Goal: Task Accomplishment & Management: Manage account settings

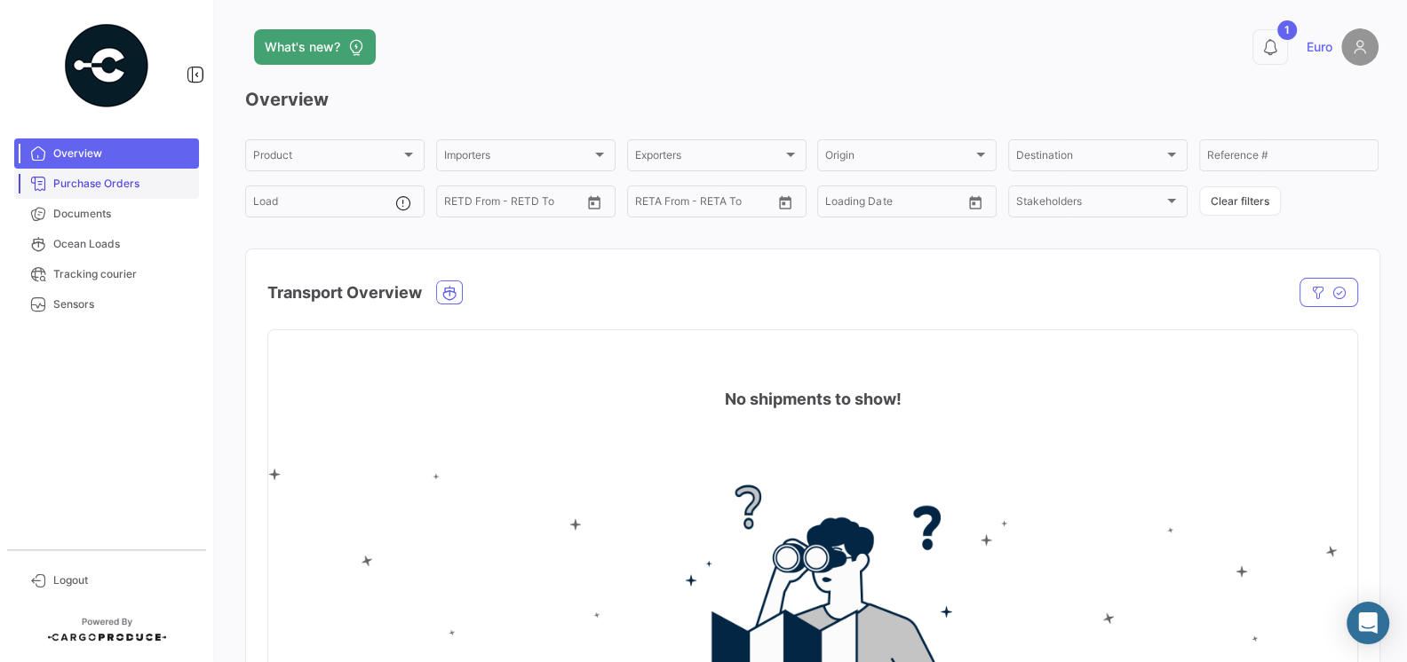
click at [128, 184] on span "Purchase Orders" at bounding box center [122, 184] width 139 height 16
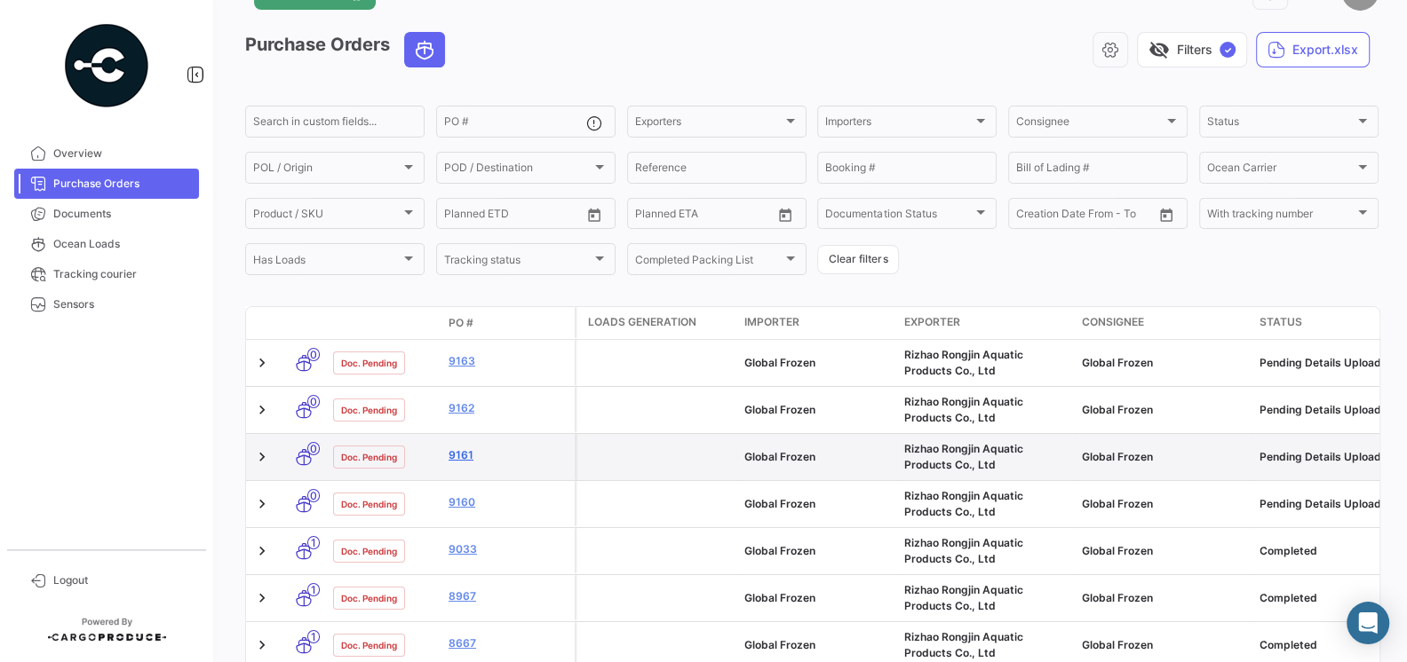
scroll to position [56, 0]
click at [459, 448] on link "9161" at bounding box center [507, 455] width 119 height 16
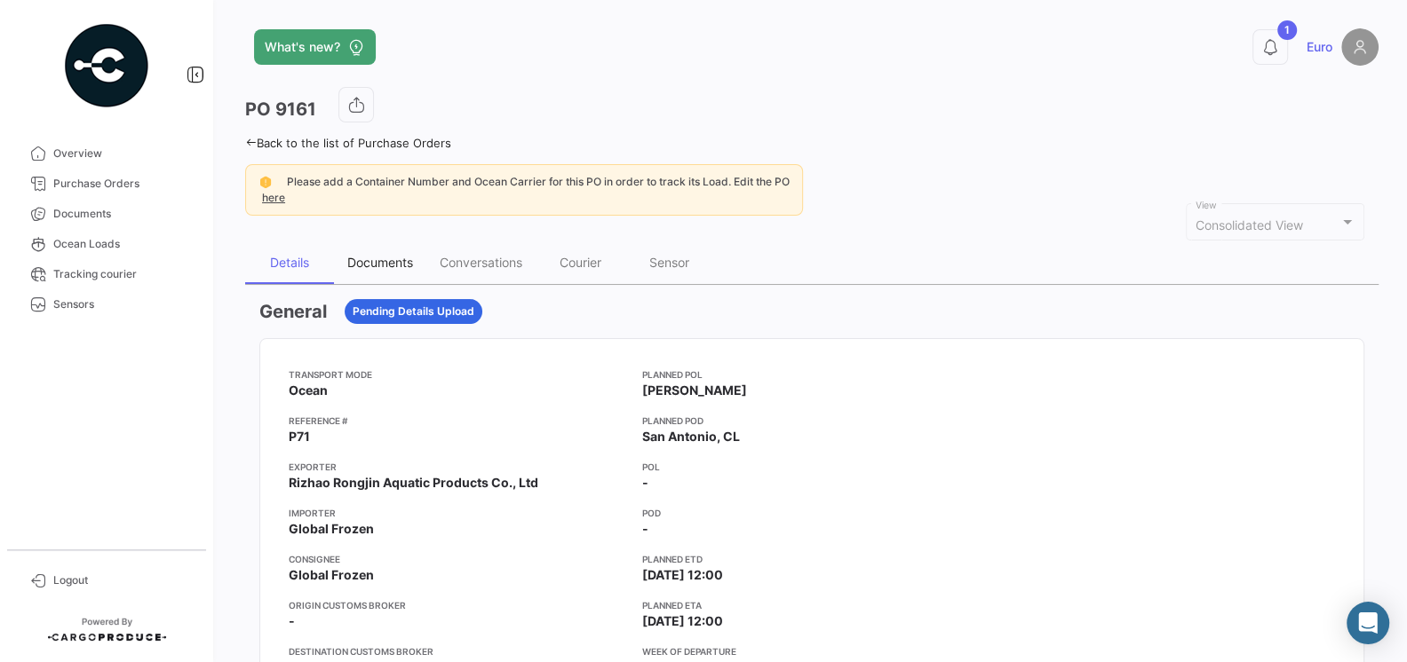
click at [373, 255] on div "Documents" at bounding box center [380, 262] width 66 height 15
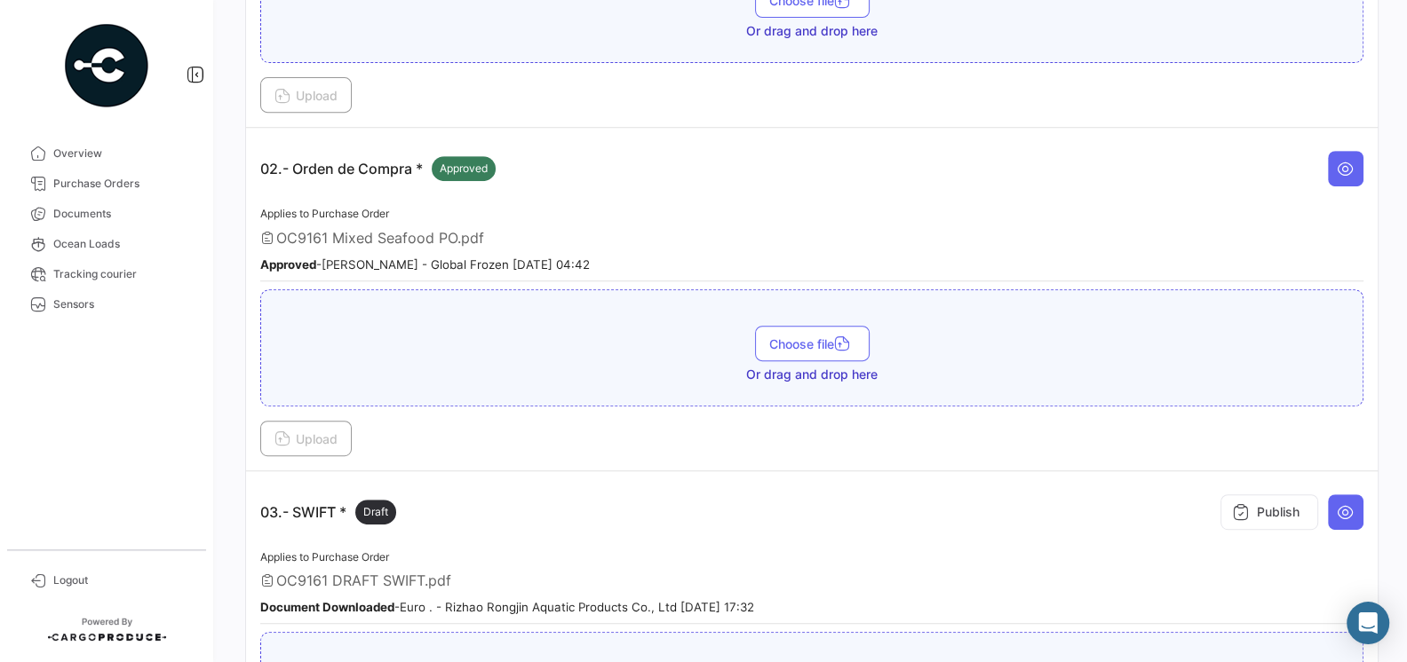
scroll to position [624, 0]
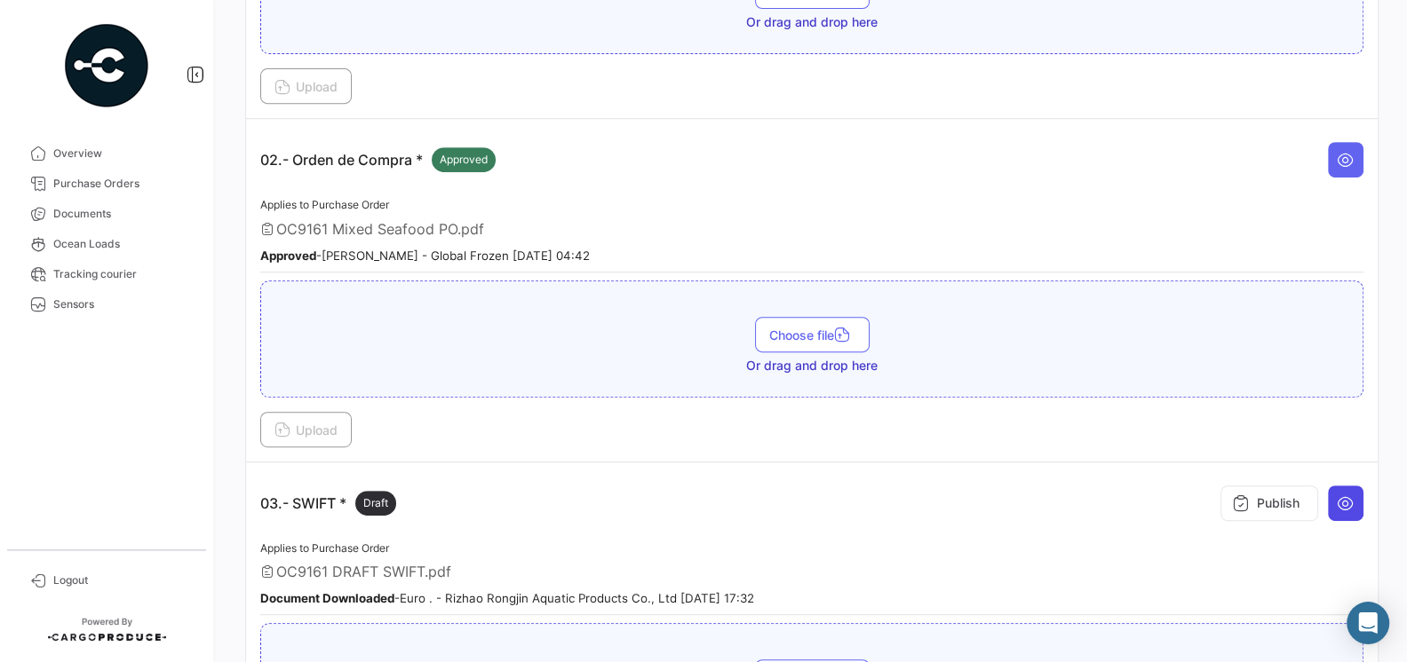
click at [1338, 495] on icon at bounding box center [1345, 504] width 18 height 18
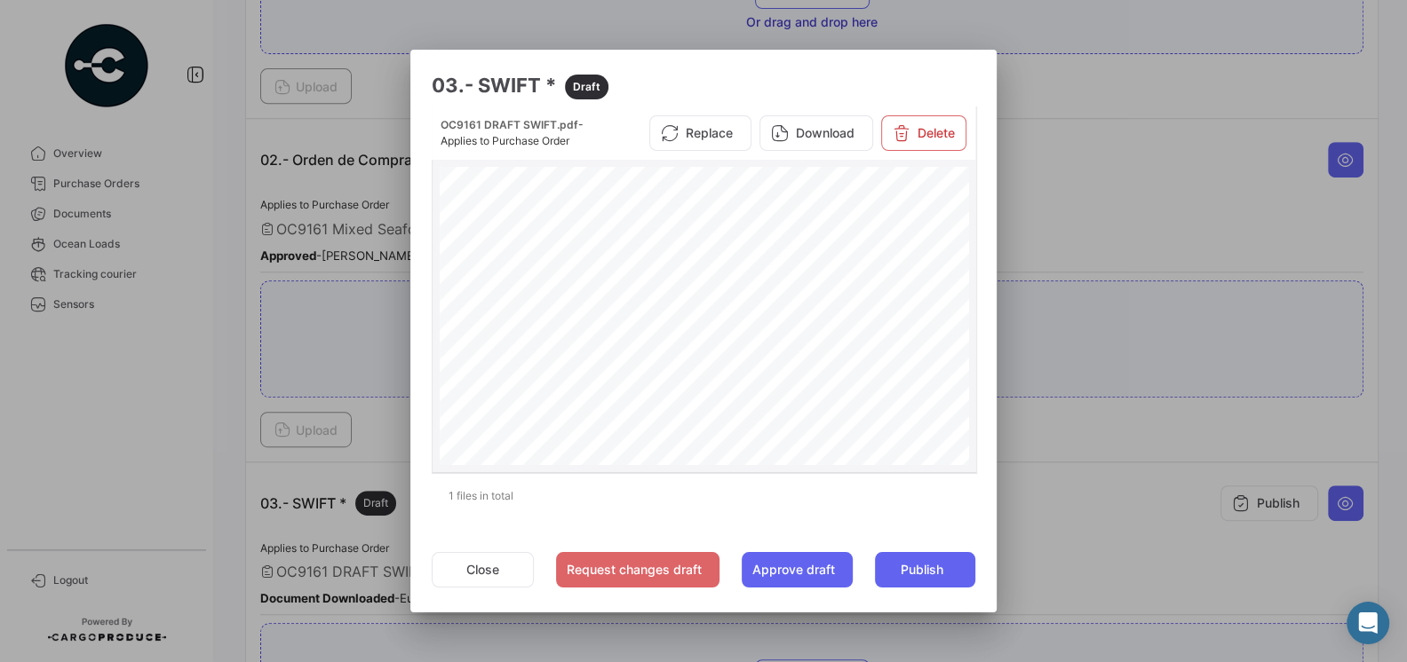
click at [825, 369] on div "Application and Agreement for Irrevocable Commercial Letter of Credit Letter of…" at bounding box center [705, 531] width 530 height 728
click at [1112, 497] on div at bounding box center [703, 331] width 1407 height 662
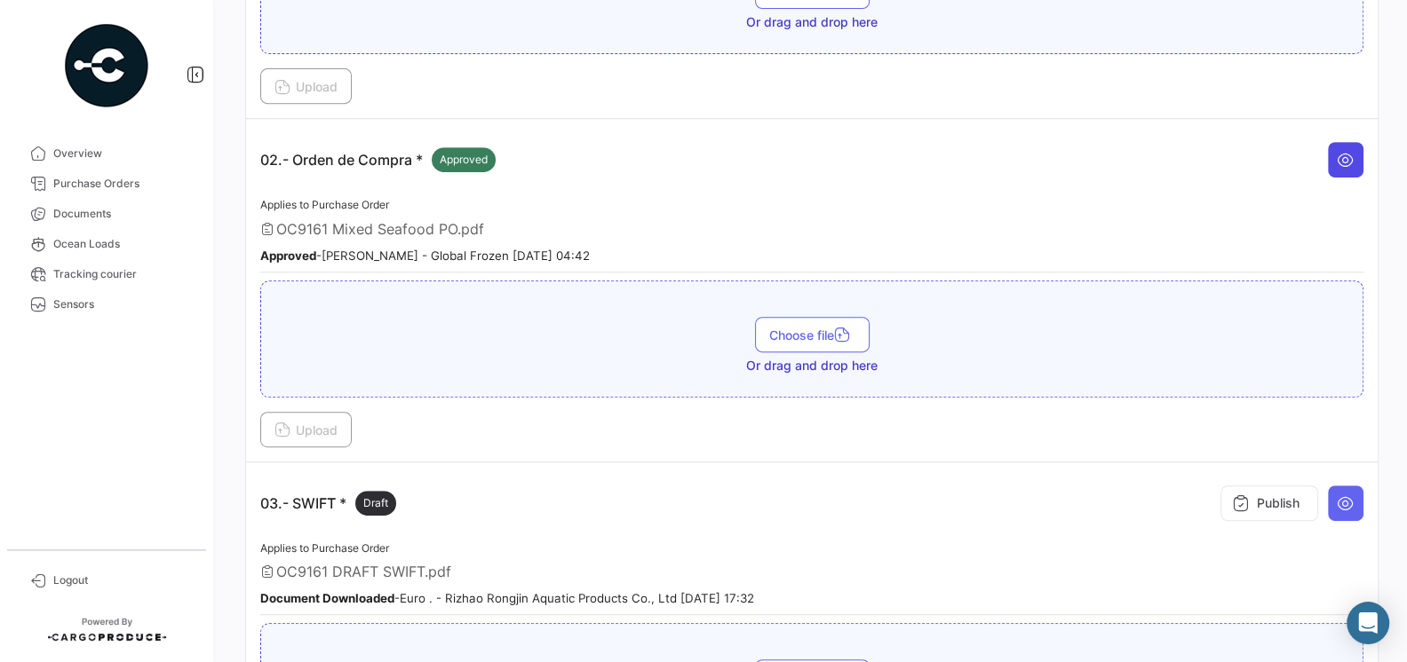
click at [1342, 155] on icon at bounding box center [1345, 160] width 18 height 18
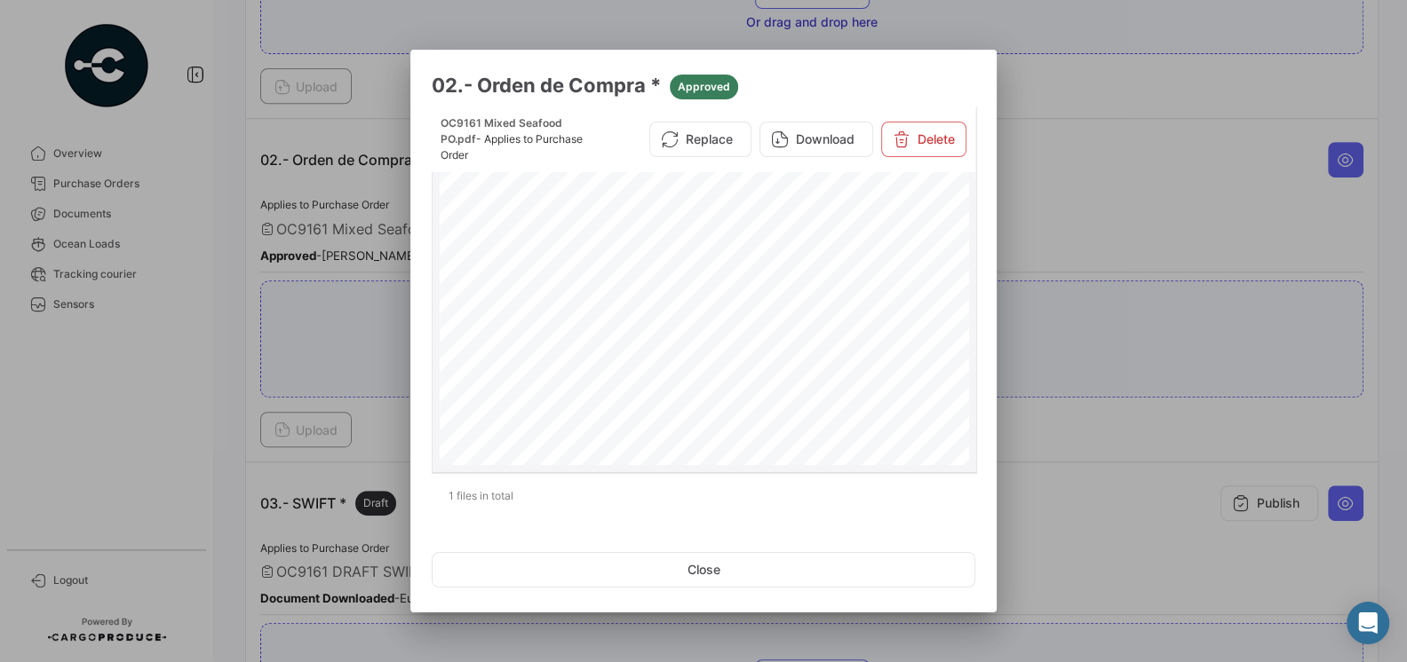
scroll to position [18, 0]
click at [1032, 240] on div at bounding box center [703, 331] width 1407 height 662
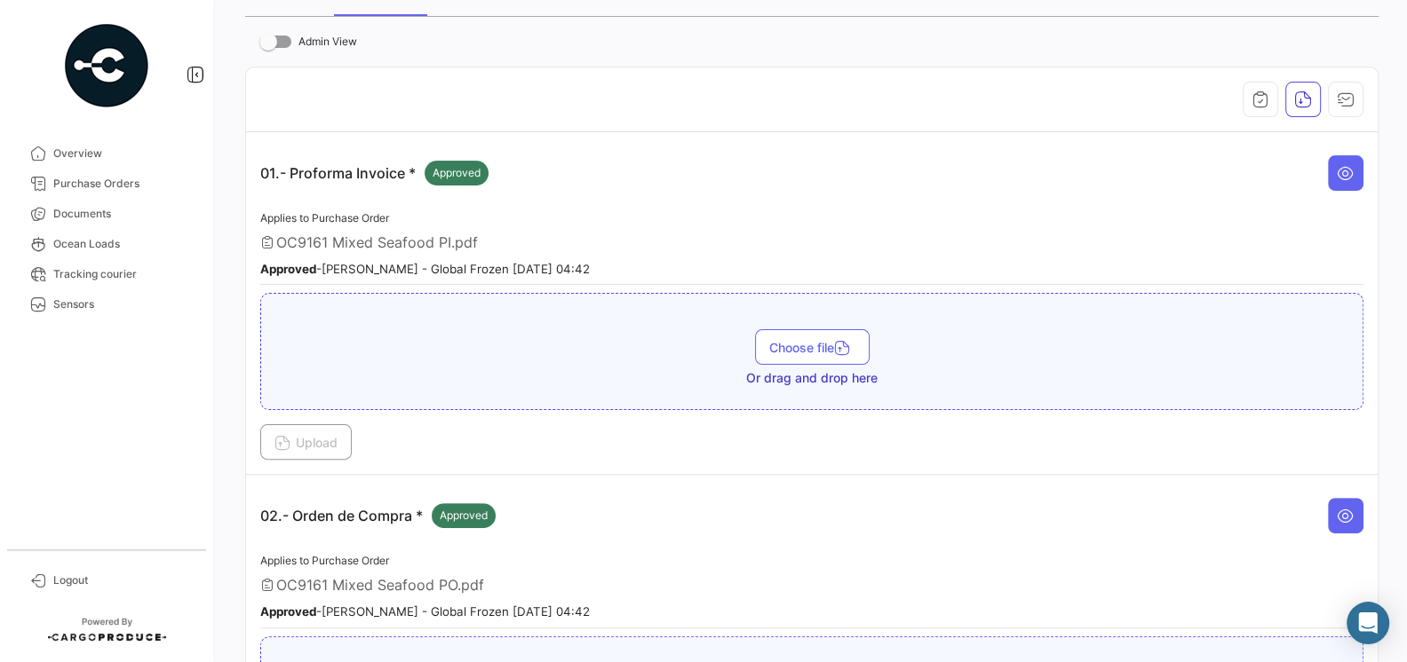
scroll to position [49, 0]
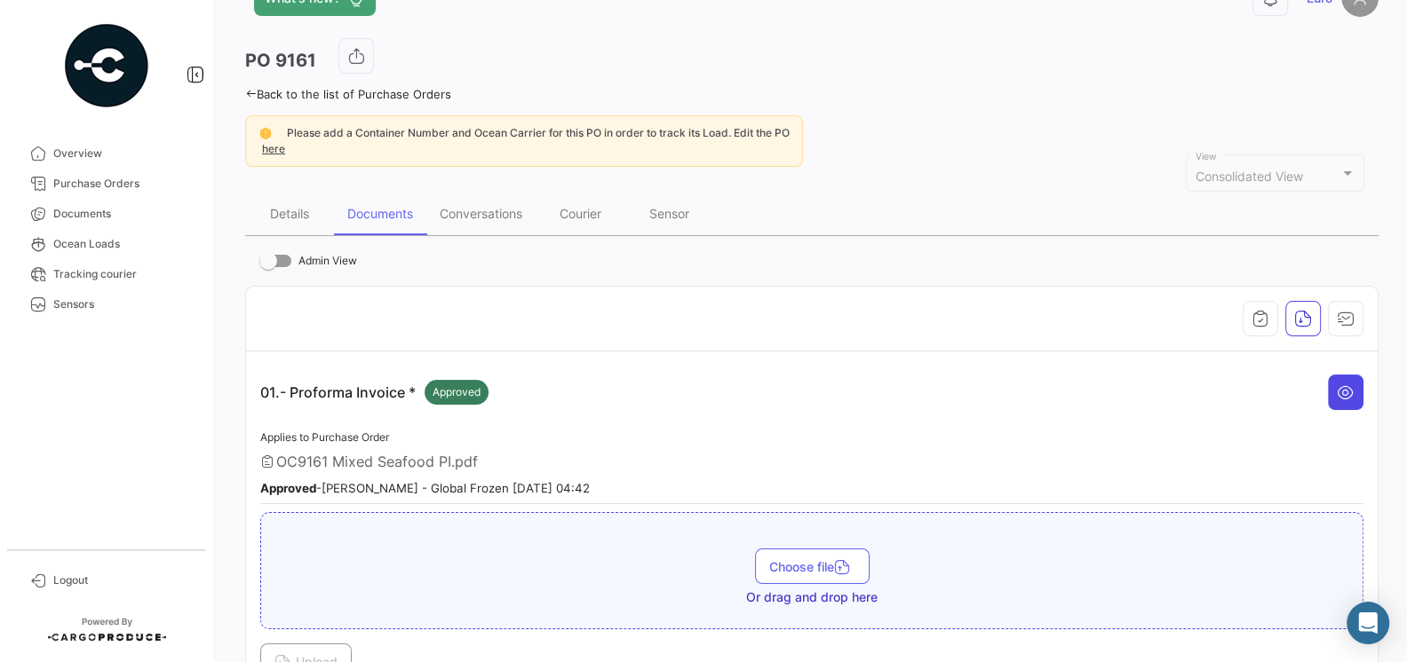
click at [1352, 384] on icon at bounding box center [1345, 393] width 18 height 18
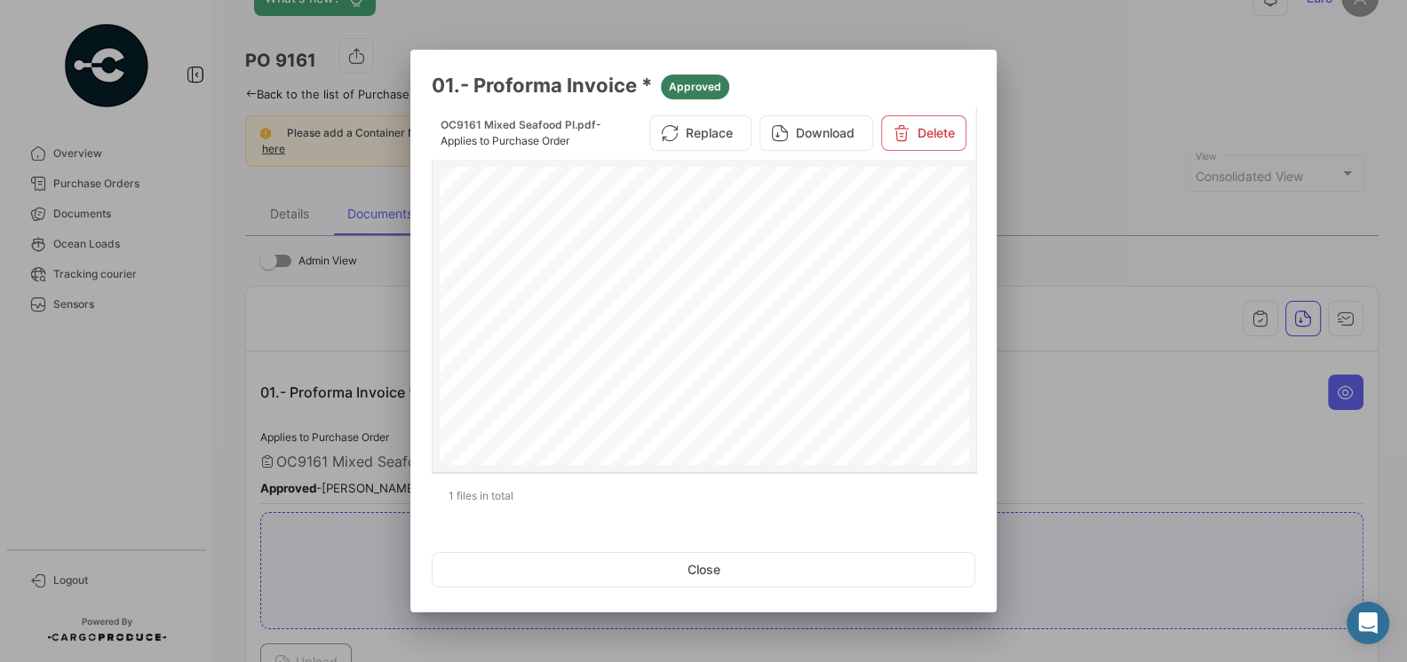
scroll to position [251, 0]
click at [782, 264] on div "R I Z H A O R O N G J I N A Q U A T I C P R O D U C T S C O . , L T D N O . 5 6…" at bounding box center [705, 259] width 530 height 686
click at [1142, 436] on div at bounding box center [703, 331] width 1407 height 662
